Goal: Task Accomplishment & Management: Manage account settings

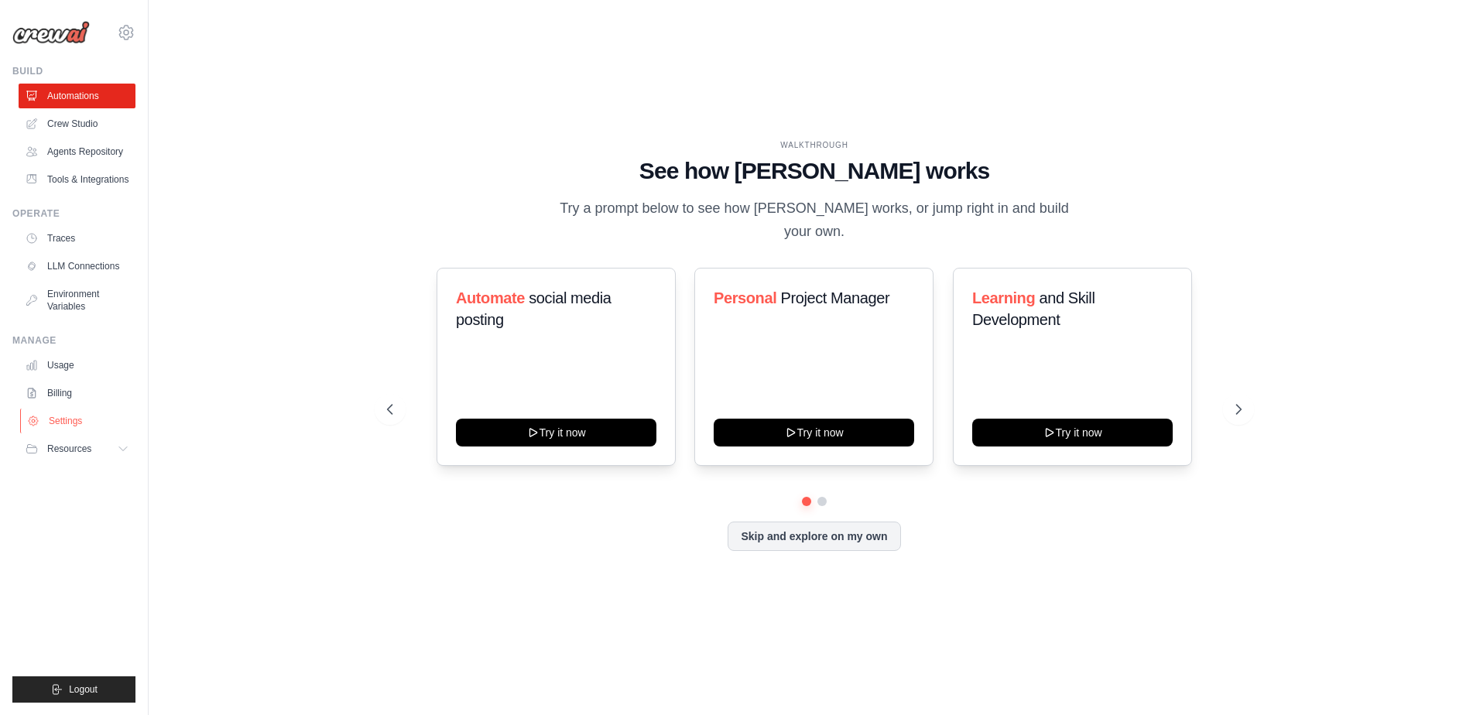
click at [74, 416] on link "Settings" at bounding box center [78, 421] width 117 height 25
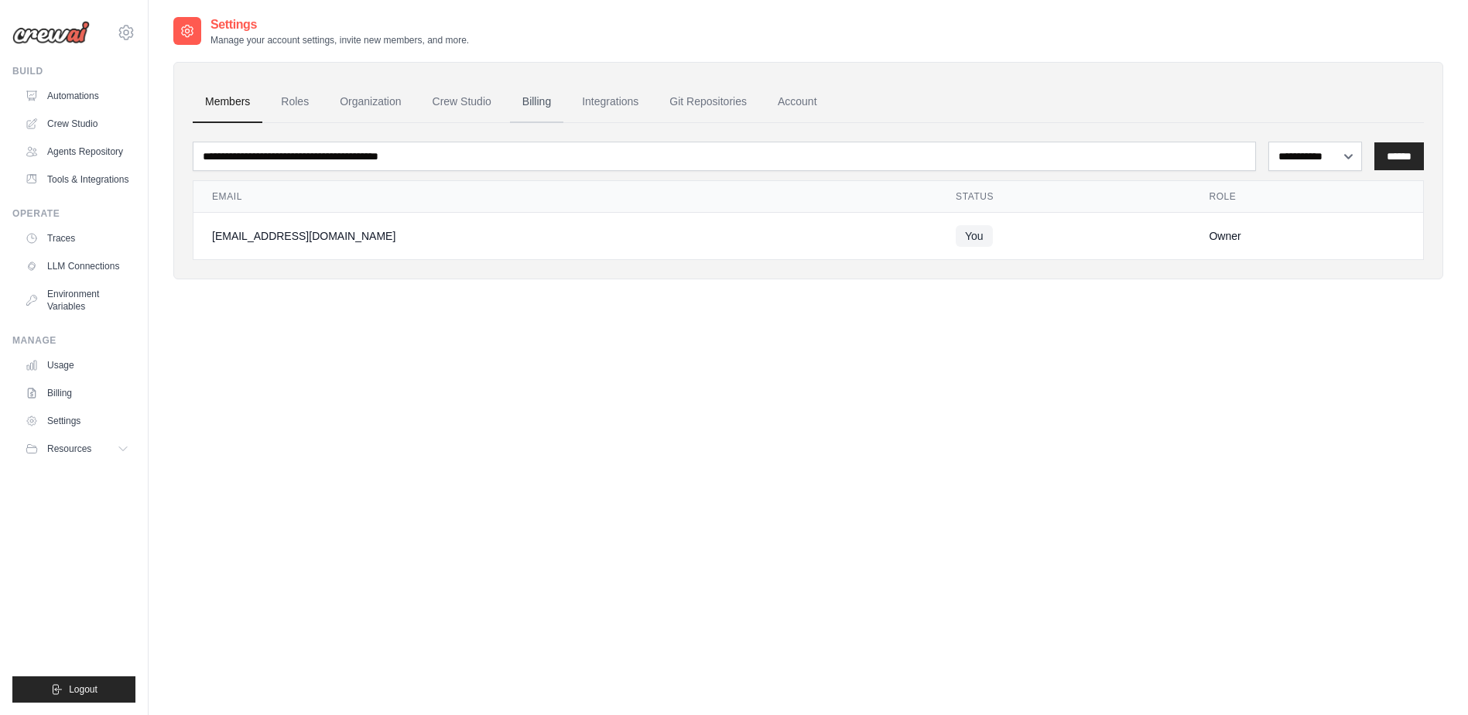
click at [561, 96] on link "Billing" at bounding box center [536, 102] width 53 height 42
click at [544, 96] on link "Billing" at bounding box center [536, 102] width 53 height 42
